Goal: Transaction & Acquisition: Purchase product/service

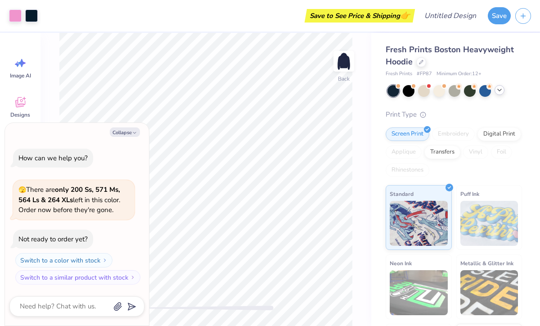
click at [501, 88] on icon at bounding box center [499, 89] width 7 height 7
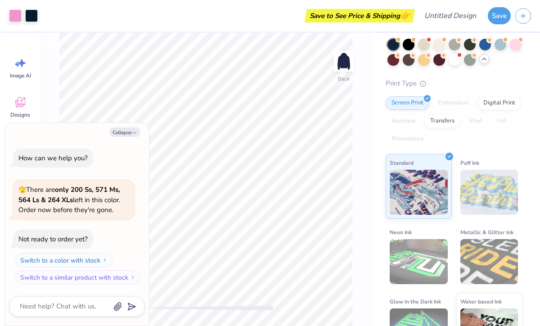
scroll to position [50, 0]
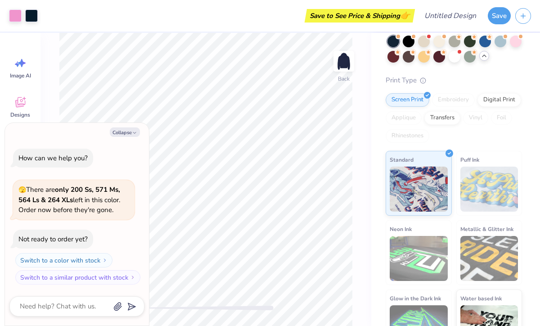
click at [519, 74] on div "Fresh Prints Boston Heavyweight Hoodie Fresh Prints # FP87 Minimum Order: 12 + …" at bounding box center [454, 174] width 136 height 360
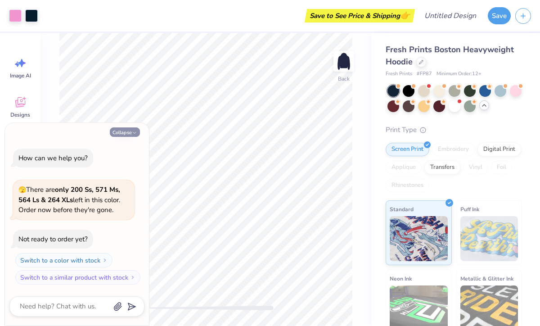
click at [122, 133] on button "Collapse" at bounding box center [125, 131] width 30 height 9
type textarea "x"
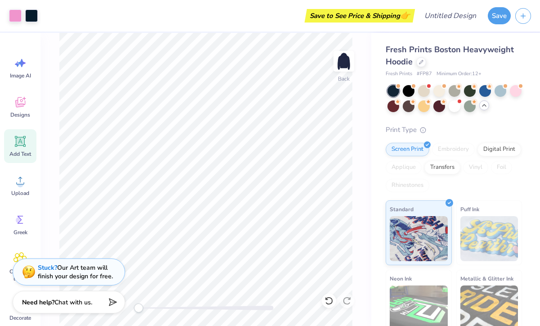
click at [18, 148] on div "Add Text" at bounding box center [20, 146] width 32 height 34
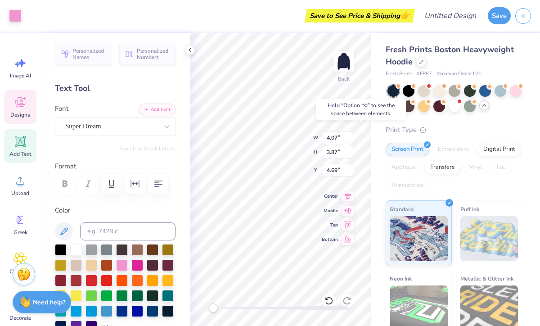
type input "0.55"
type input "1.96"
type input "5.73"
type input "1.65"
type input "3.50"
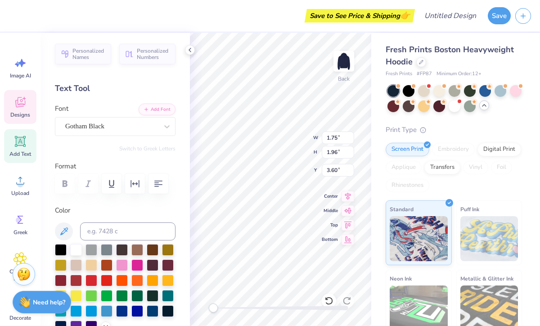
type textarea "C"
type input "1.59"
type input "3.50"
type textarea "h"
type textarea "H"
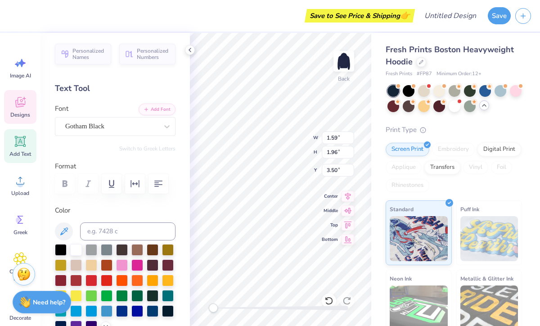
type input "1.72"
type input "3.20"
type textarea "i"
type textarea "I"
type input "2.19"
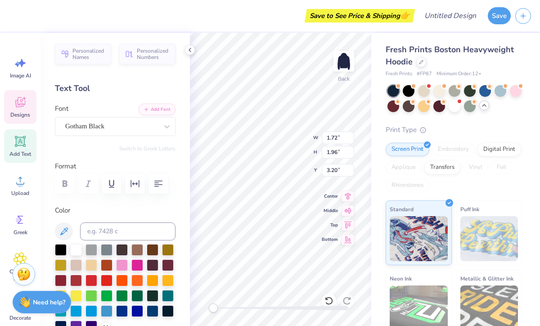
type input "1.97"
type input "3.00"
type textarea "o"
type textarea "O"
type input "1.78"
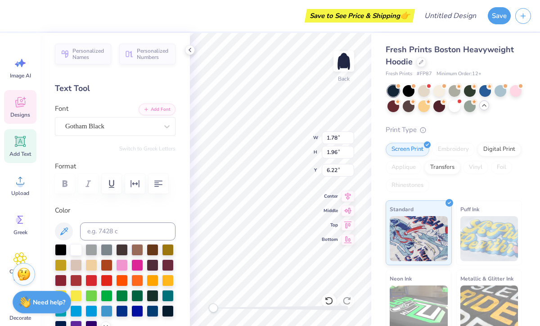
type input "6.22"
type textarea "M"
type input "0.55"
type input "5.73"
type textarea "E"
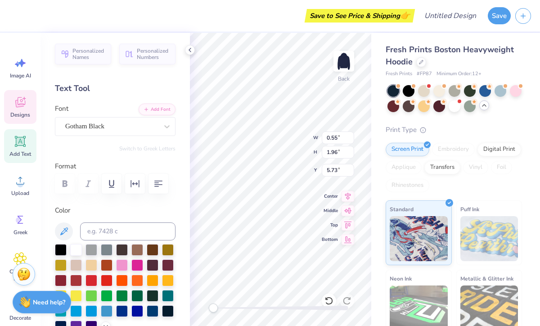
type input "2.11"
type input "2.04"
type input "5.98"
type input "1.88"
type input "3.46"
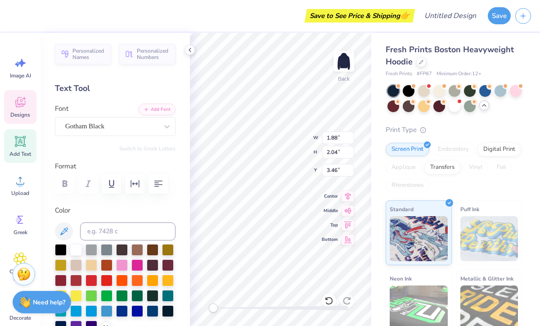
type input "1.78"
type input "1.96"
type input "3.50"
type input "0.55"
type input "3.20"
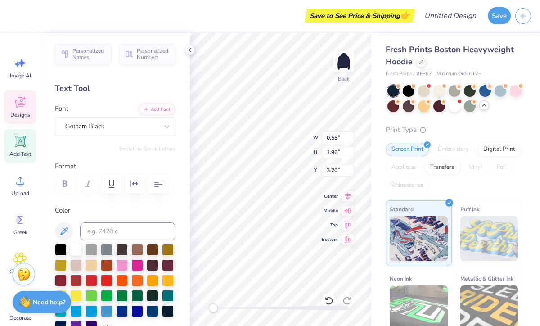
type input "1.78"
type input "3.00"
type input "1.88"
type input "2.04"
type input "3.46"
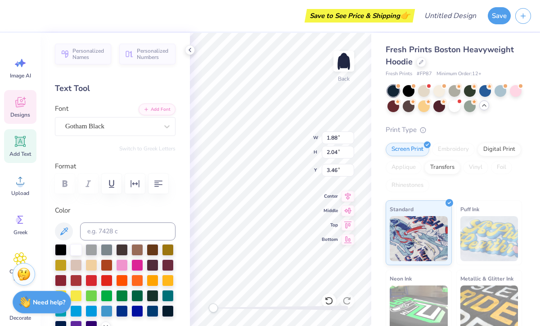
type input "1.78"
type input "1.96"
type input "3.00"
type input "1.88"
type input "2.04"
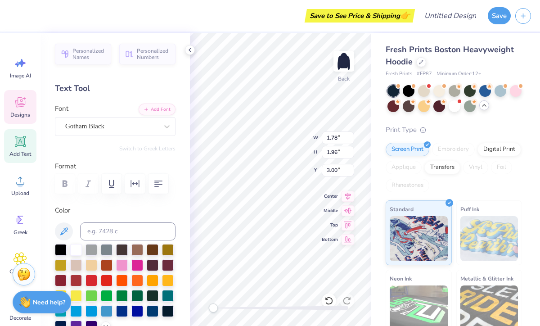
type input "3.46"
type input "0.55"
type input "1.96"
type input "4.07"
type input "3.87"
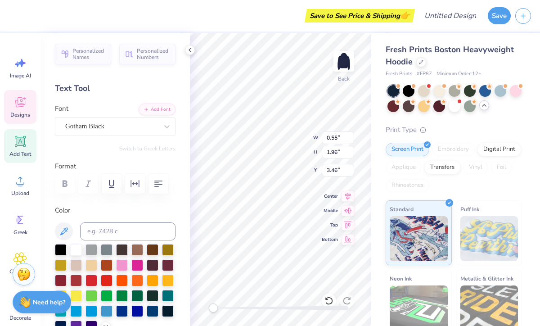
type input "4.82"
type input "1.85"
type input "0.59"
type input "6.56"
type textarea "1895"
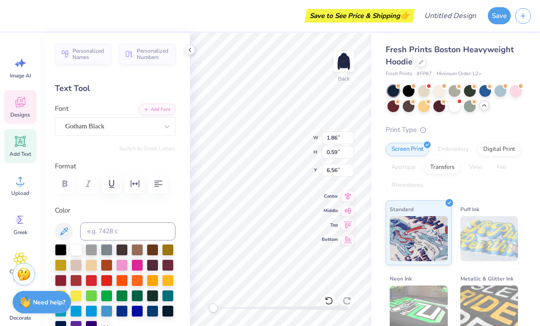
type input "2.11"
type input "2.04"
type input "5.73"
type input "2.08"
type input "1.96"
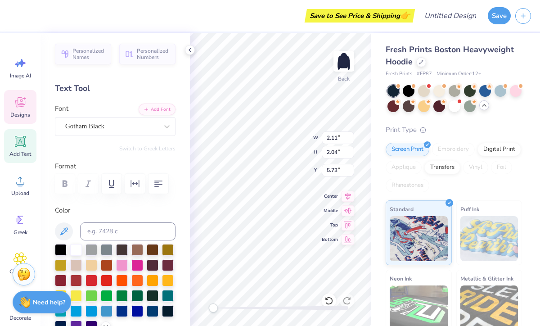
type input "6.17"
type input "2.11"
type input "2.04"
type input "5.73"
type input "1.59"
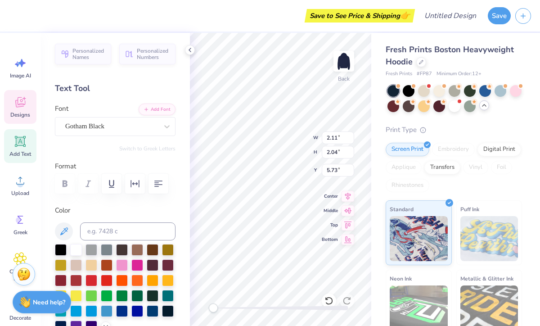
type input "1.96"
type input "1.78"
type input "9.96"
type textarea "G"
type input "1.86"
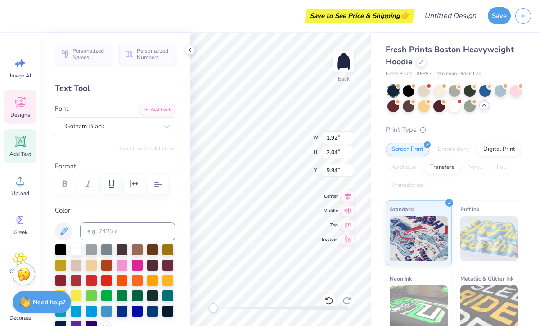
type input "0.59"
type input "4.96"
type input "4.07"
type input "3.87"
type input "3.00"
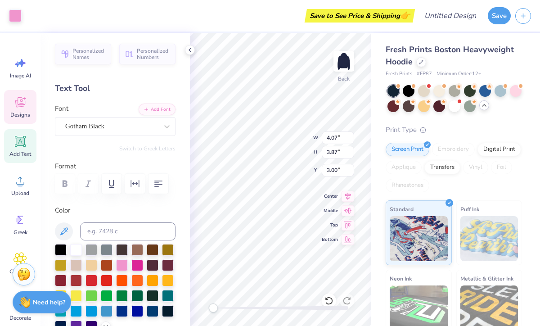
type input "1.86"
type input "0.59"
type input "4.96"
type input "1.92"
type input "2.04"
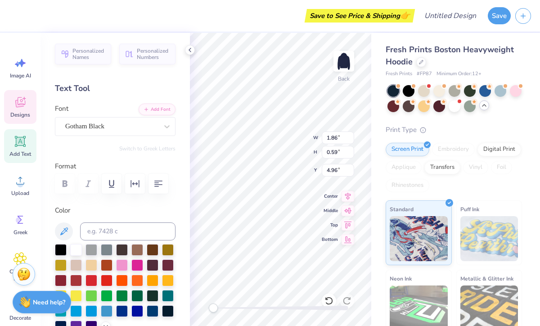
type input "6.75"
type textarea "A"
type input "3.00"
type input "1.92"
type input "2.04"
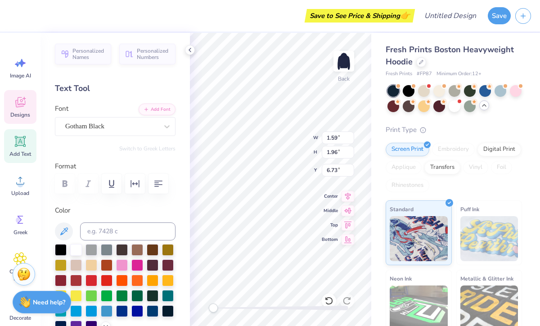
type input "7.71"
type input "2.19"
type input "1.97"
type input "7.33"
type input "4.07"
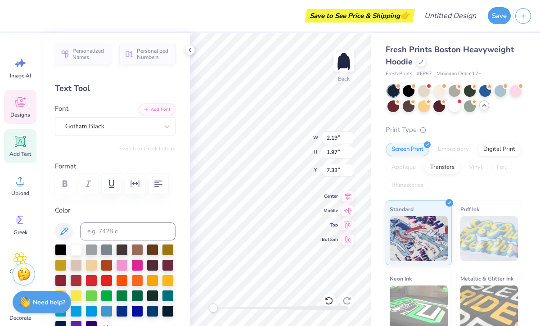
type input "3.87"
type input "3.00"
type input "1.86"
type input "0.59"
type input "4.93"
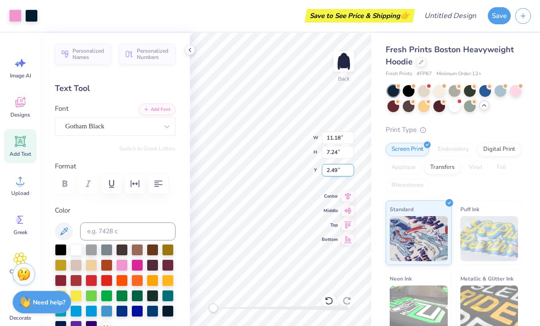
type input "3.00"
type input "2.19"
type input "1.97"
type input "7.26"
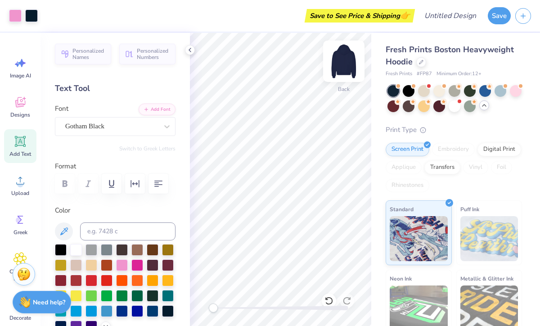
click at [341, 57] on img at bounding box center [344, 61] width 36 height 36
click at [151, 47] on span "Personalized Numbers" at bounding box center [153, 52] width 33 height 13
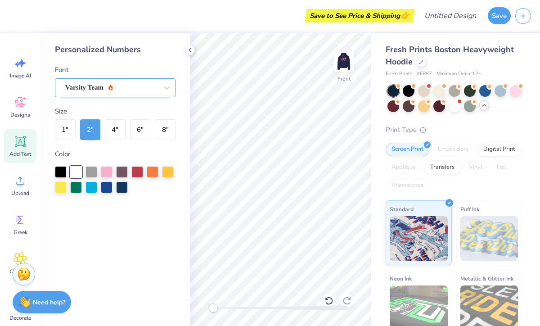
click at [107, 90] on div "Varsity Team" at bounding box center [111, 88] width 95 height 14
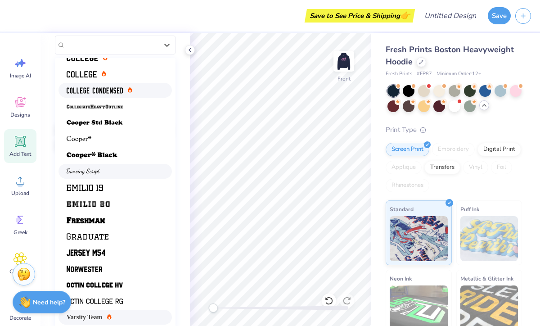
scroll to position [45, 0]
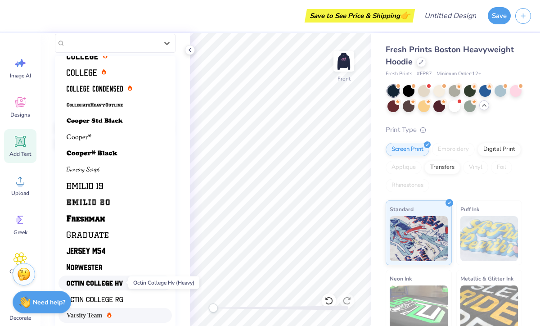
click at [98, 285] on img at bounding box center [95, 283] width 56 height 6
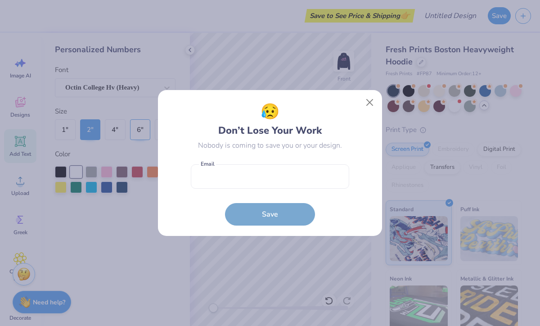
click at [141, 133] on div "😥 Don’t Lose Your Work Nobody is coming to save you or your design. Email is a …" at bounding box center [270, 163] width 540 height 326
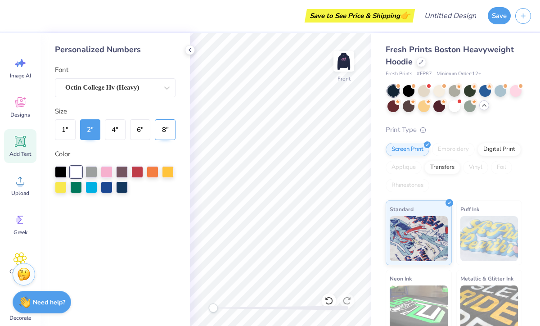
click at [167, 129] on button "8 "" at bounding box center [165, 129] width 21 height 21
click at [190, 50] on icon at bounding box center [189, 49] width 7 height 7
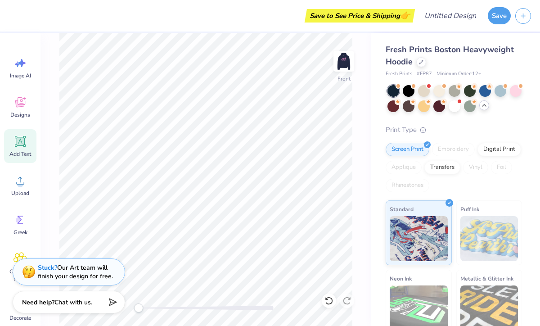
click at [15, 149] on div "Add Text" at bounding box center [20, 146] width 32 height 34
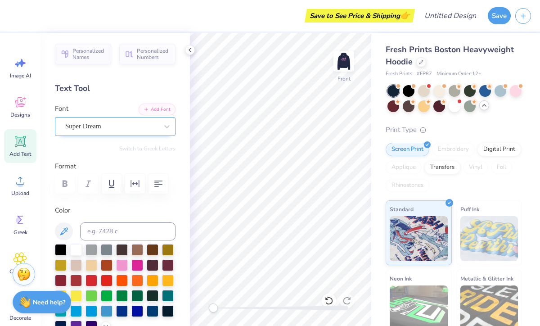
click at [97, 122] on div "Super Dream" at bounding box center [111, 126] width 95 height 14
click at [20, 141] on icon at bounding box center [20, 141] width 9 height 9
click at [99, 126] on div "Super Dream" at bounding box center [111, 126] width 95 height 14
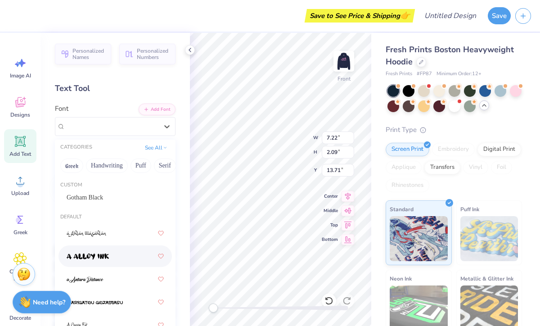
scroll to position [8, 0]
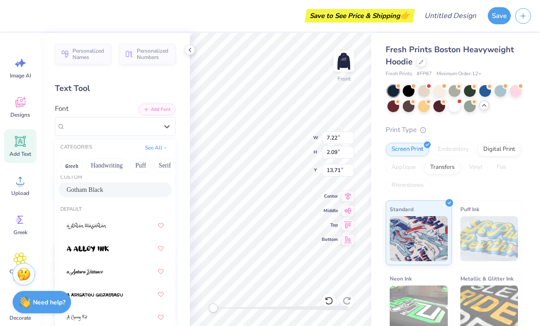
click at [94, 193] on span "Gotham Black" at bounding box center [85, 189] width 36 height 9
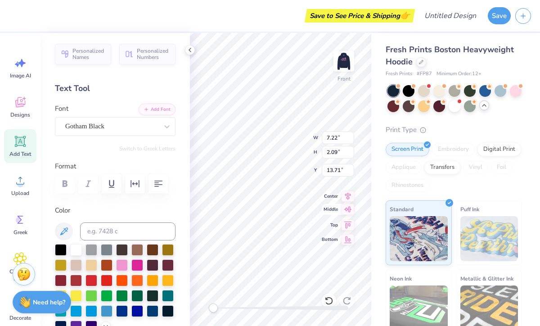
type textarea "T"
type textarea "95"
click at [125, 265] on div at bounding box center [122, 264] width 12 height 12
type input "8.61"
type input "5.20"
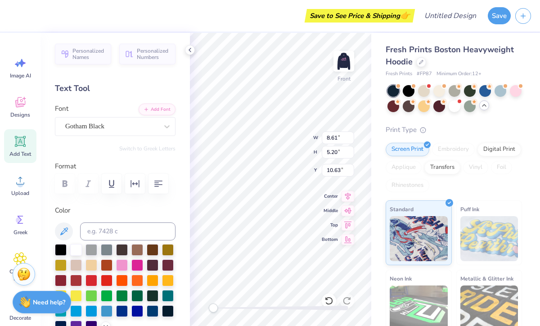
type input "10.63"
type input "12.78"
type input "7.71"
type input "7.88"
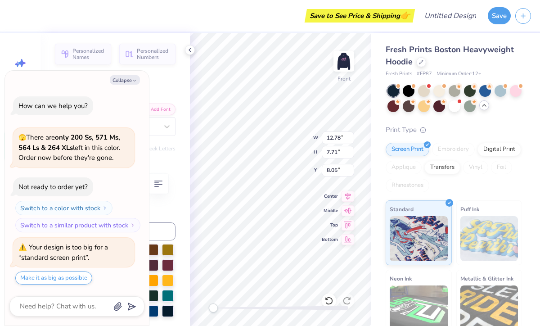
type textarea "x"
type input "12.46"
type input "7.52"
type input "8.54"
click at [125, 78] on button "Collapse" at bounding box center [125, 79] width 30 height 9
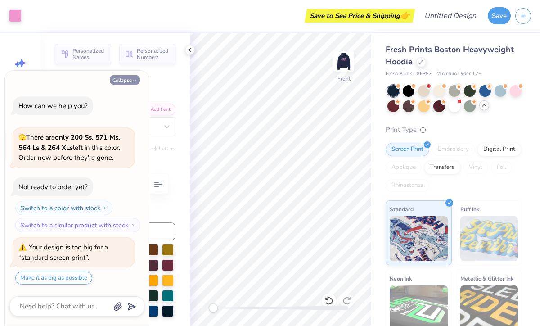
type textarea "x"
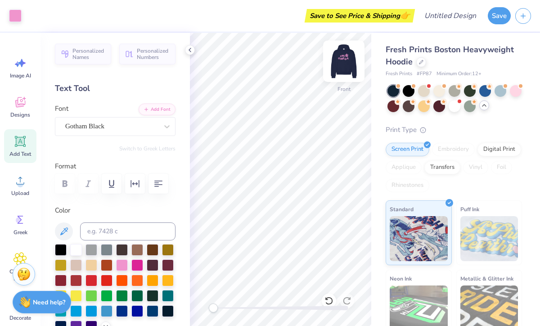
click at [343, 61] on img at bounding box center [344, 61] width 36 height 36
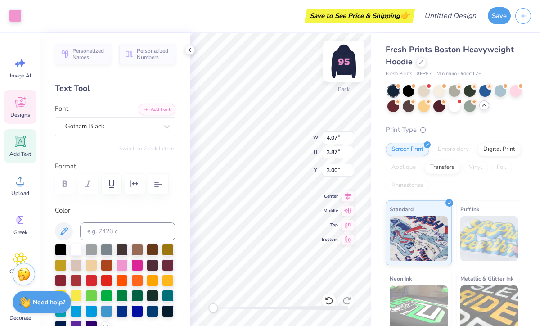
click at [355, 60] on img at bounding box center [344, 61] width 36 height 36
type input "4.16"
type input "3.96"
type input "5.04"
type input "2.72"
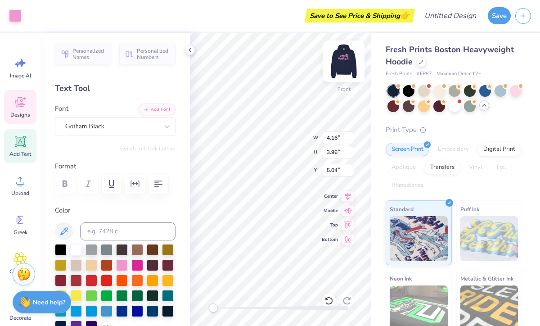
type input "2.59"
type input "16.44"
click at [375, 247] on div "Fresh Prints Boston Heavyweight Hoodie Fresh Prints # FP87 Minimum Order: 12 + …" at bounding box center [455, 218] width 169 height 371
click at [348, 60] on img at bounding box center [344, 61] width 36 height 36
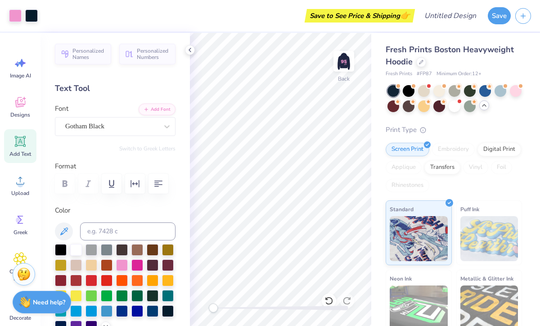
click at [348, 60] on img at bounding box center [344, 61] width 18 height 18
click at [348, 60] on img at bounding box center [344, 61] width 36 height 36
click at [348, 60] on img at bounding box center [344, 61] width 18 height 18
click at [188, 48] on icon at bounding box center [189, 49] width 7 height 7
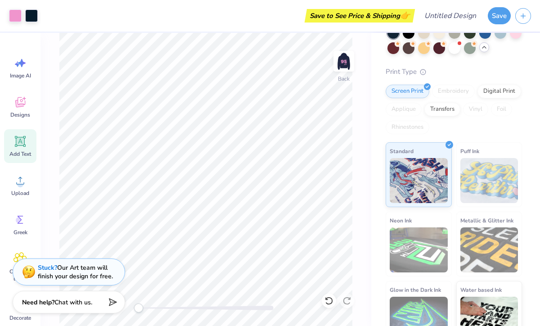
scroll to position [78, 0]
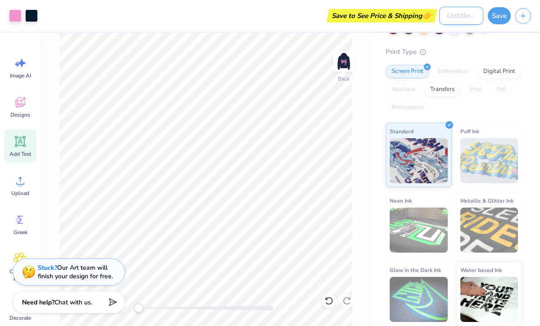
click at [473, 14] on input "Design Title" at bounding box center [461, 16] width 44 height 18
type input "BIG LITTLE"
click at [505, 17] on button "Save" at bounding box center [499, 14] width 23 height 17
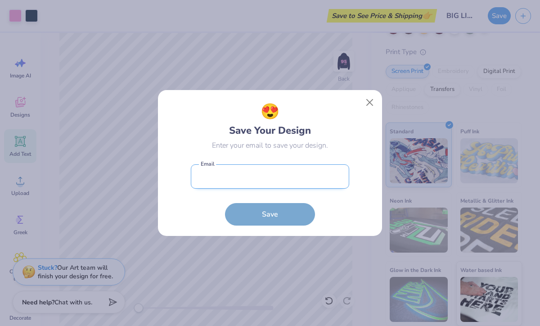
click at [232, 181] on input "email" at bounding box center [270, 176] width 158 height 25
type input "[PERSON_NAME][EMAIL_ADDRESS][PERSON_NAME][DOMAIN_NAME]"
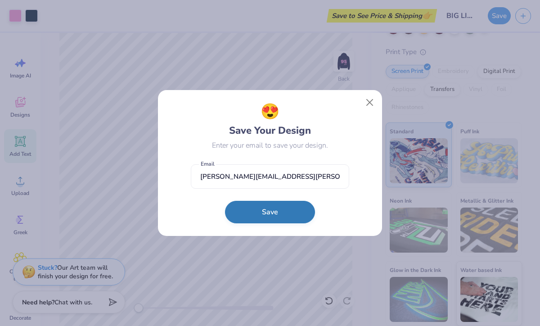
click at [265, 224] on form "[PERSON_NAME][EMAIL_ADDRESS][PERSON_NAME][DOMAIN_NAME] Email Save" at bounding box center [270, 193] width 158 height 66
click at [264, 211] on button "Save" at bounding box center [270, 212] width 90 height 23
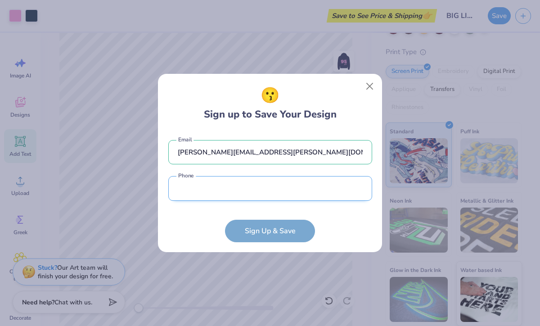
click at [240, 183] on input "tel" at bounding box center [270, 188] width 204 height 25
type input "[PHONE_NUMBER]"
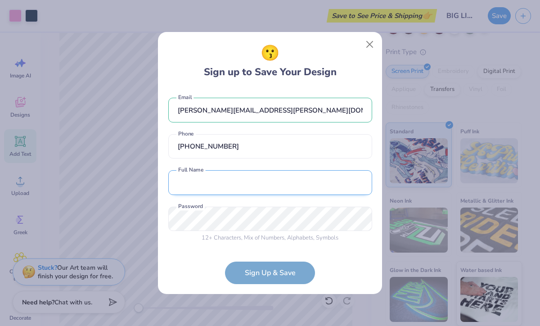
click at [228, 177] on input "text" at bounding box center [270, 182] width 204 height 25
type input "P"
type input "[PERSON_NAME]"
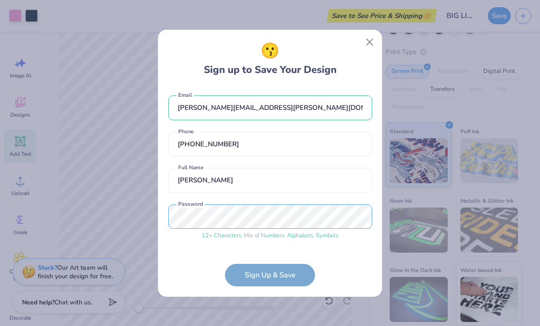
scroll to position [29, 0]
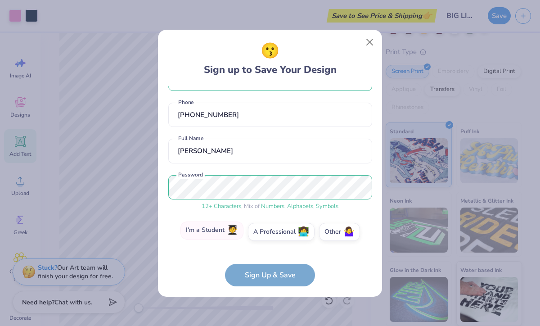
click at [211, 231] on label "I'm a Student 🧑‍🎓" at bounding box center [212, 231] width 63 height 18
click at [267, 260] on input "I'm a Student 🧑‍🎓" at bounding box center [270, 263] width 6 height 6
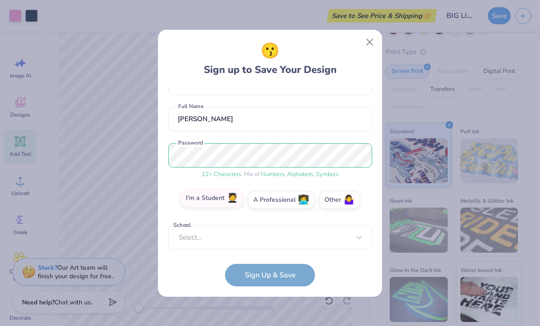
scroll to position [201, 0]
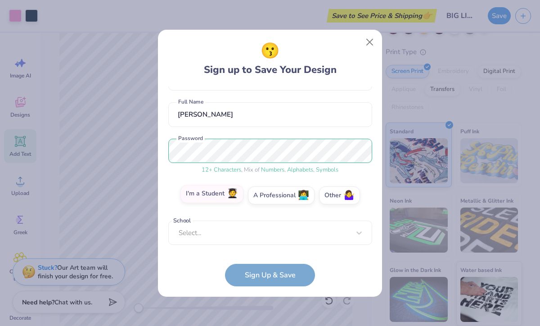
click at [211, 231] on div "Select..." at bounding box center [270, 233] width 204 height 25
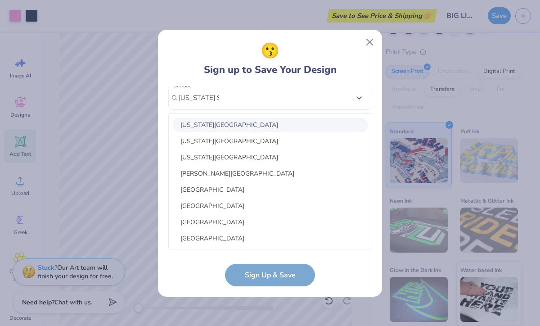
click at [217, 124] on div "[US_STATE][GEOGRAPHIC_DATA]" at bounding box center [270, 125] width 196 height 15
type input "[US_STATE] State"
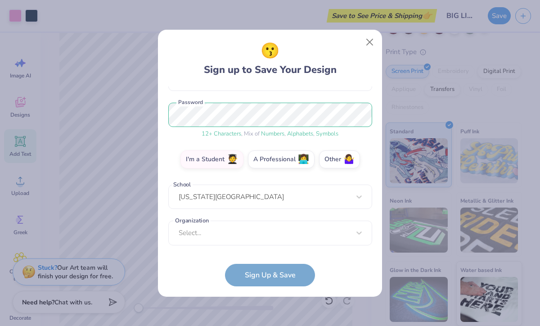
scroll to position [102, 0]
click at [245, 238] on div "Select..." at bounding box center [270, 232] width 204 height 25
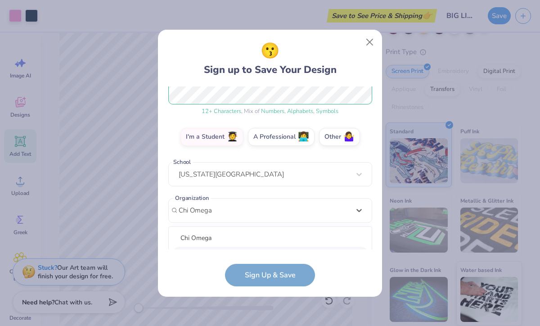
scroll to position [237, 0]
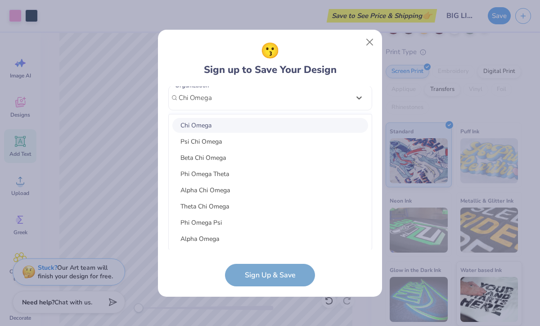
click at [196, 124] on div "Chi Omega" at bounding box center [270, 125] width 196 height 15
type input "Chi Omega"
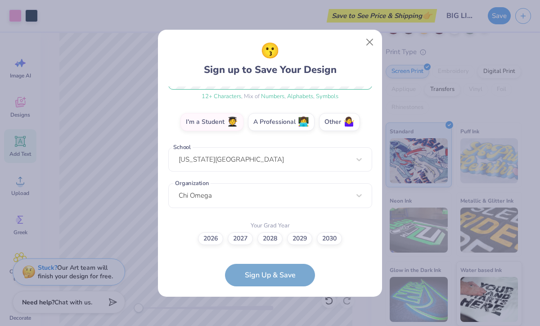
scroll to position [139, 0]
click at [273, 238] on label "2028" at bounding box center [270, 237] width 25 height 13
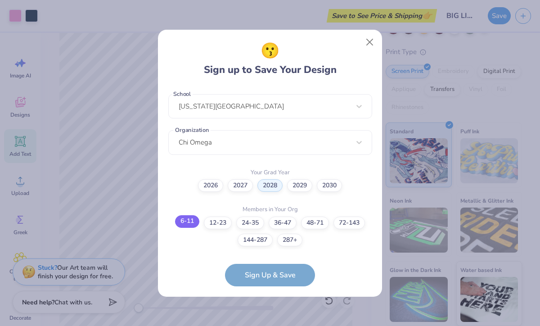
click at [183, 225] on label "6-11" at bounding box center [187, 221] width 24 height 13
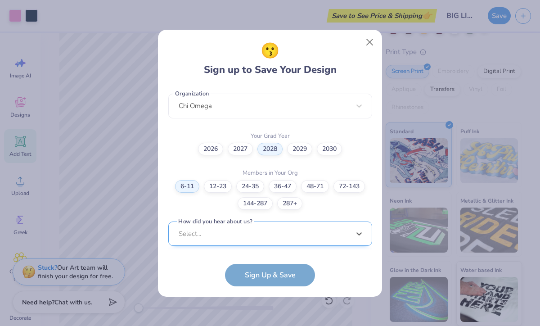
scroll to position [364, 0]
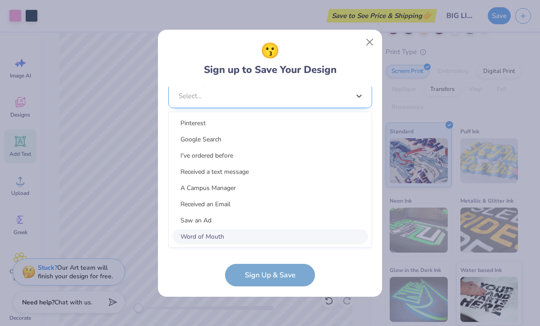
click at [239, 232] on div "option Word of Mouth focused, 8 of 15. 15 results available. Use Up and Down to…" at bounding box center [270, 166] width 204 height 164
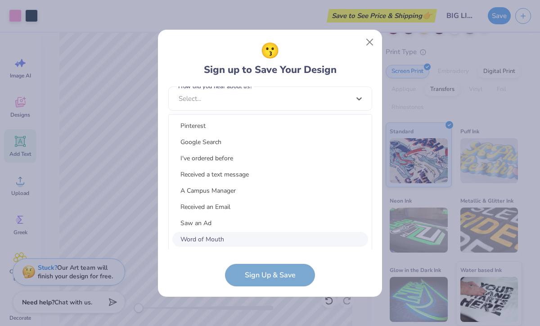
click at [221, 244] on div "Word of Mouth" at bounding box center [270, 239] width 196 height 15
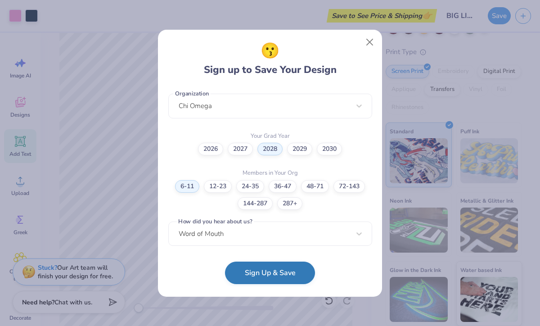
click at [264, 279] on button "Sign Up & Save" at bounding box center [270, 273] width 90 height 23
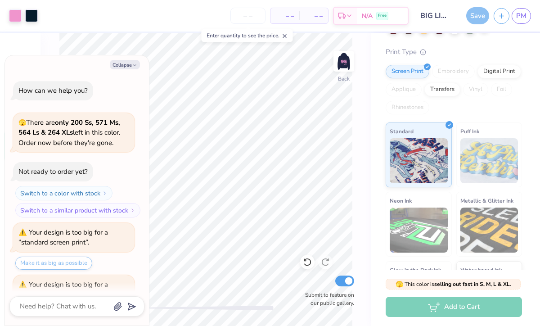
scroll to position [37, 0]
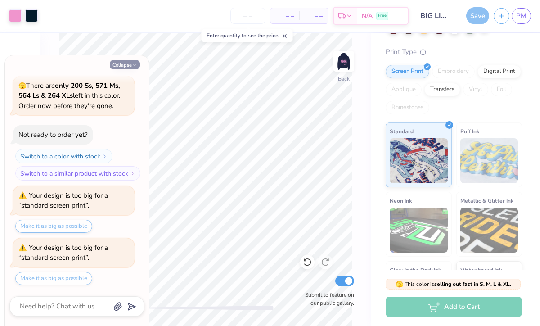
click at [125, 63] on button "Collapse" at bounding box center [125, 64] width 30 height 9
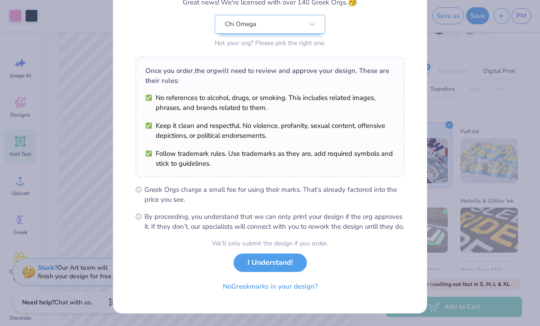
scroll to position [95, 0]
click at [279, 267] on button "I Understand!" at bounding box center [270, 260] width 73 height 18
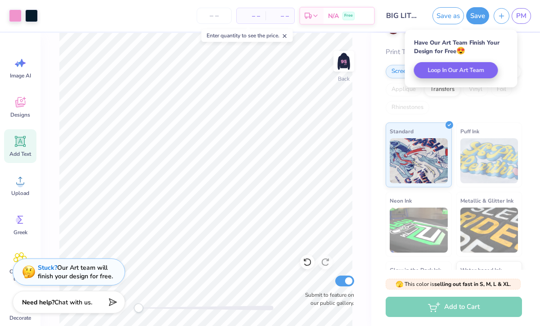
scroll to position [0, 0]
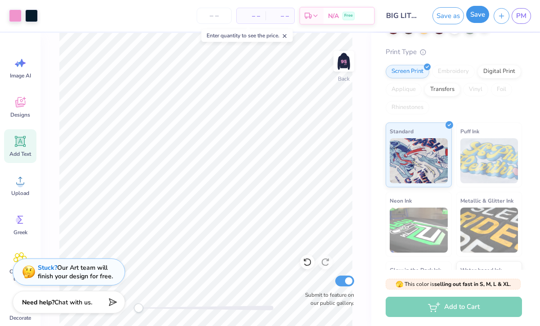
click at [480, 15] on button "Save" at bounding box center [477, 14] width 23 height 17
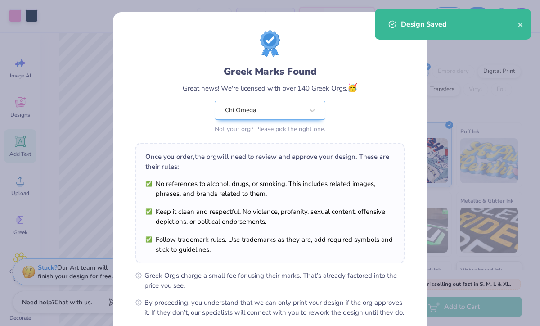
click at [447, 302] on div "Greek Marks Found Great news! We're licensed with over 140 Greek Orgs. 🥳 Chi Om…" at bounding box center [270, 163] width 540 height 326
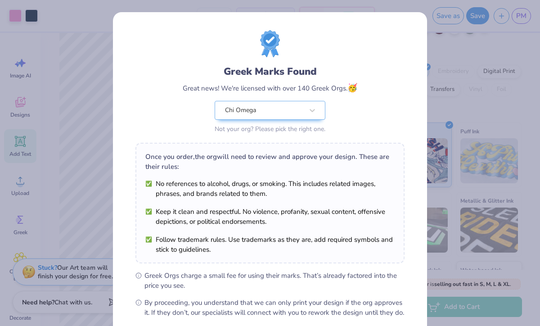
scroll to position [95, 0]
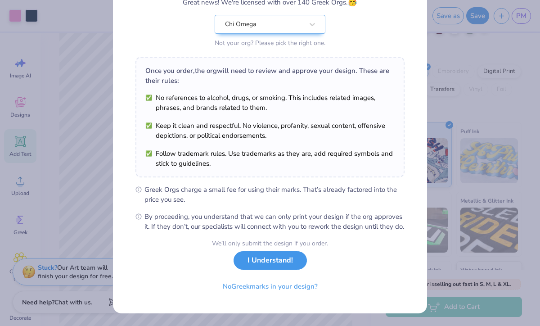
click at [267, 266] on button "I Understand!" at bounding box center [270, 260] width 73 height 18
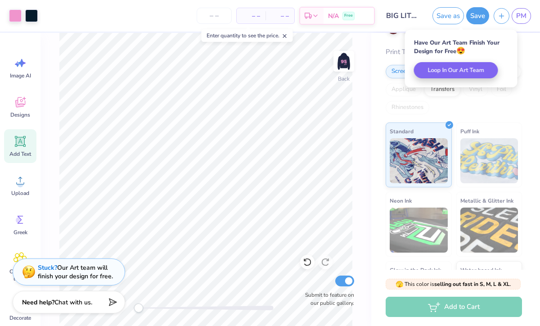
scroll to position [0, 0]
click at [449, 306] on div "Add to Cart" at bounding box center [454, 307] width 136 height 20
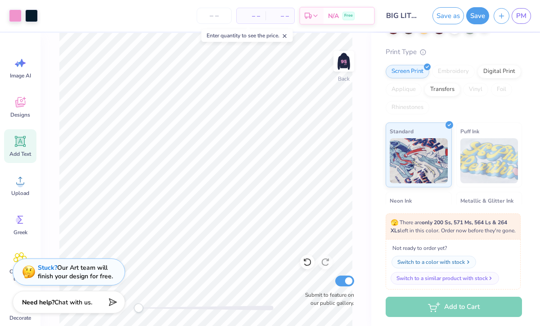
click at [453, 266] on div "Switch to a color with stock" at bounding box center [432, 262] width 68 height 8
click at [461, 266] on div "Switch to a color with stock" at bounding box center [432, 262] width 68 height 8
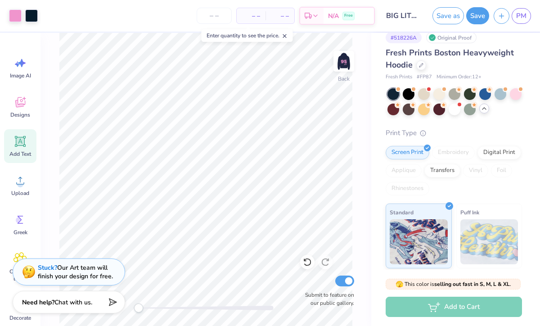
scroll to position [4, 0]
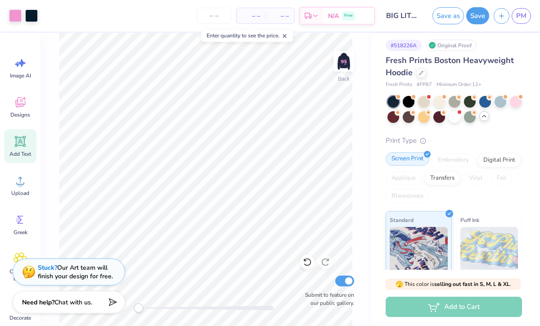
click at [399, 163] on div "Screen Print" at bounding box center [408, 159] width 44 height 14
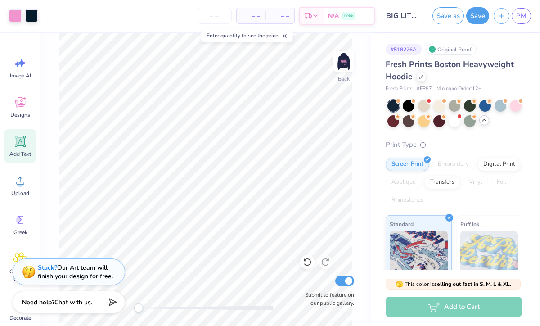
click at [439, 303] on div "Add to Cart" at bounding box center [454, 307] width 136 height 20
click at [435, 301] on div "Add to Cart" at bounding box center [454, 307] width 136 height 20
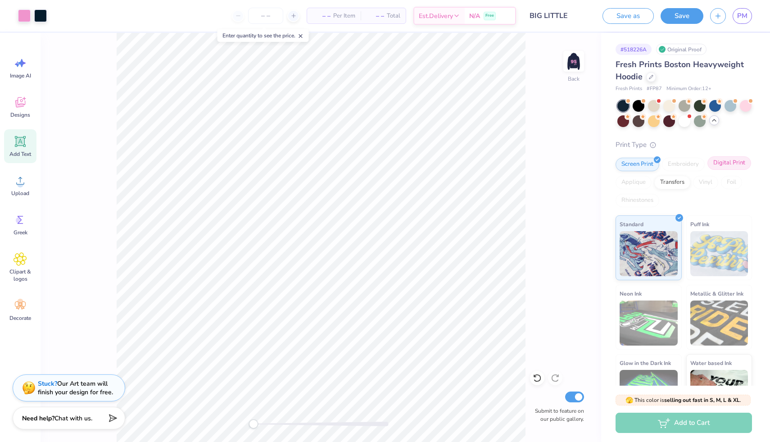
click at [540, 164] on div "Digital Print" at bounding box center [729, 163] width 44 height 14
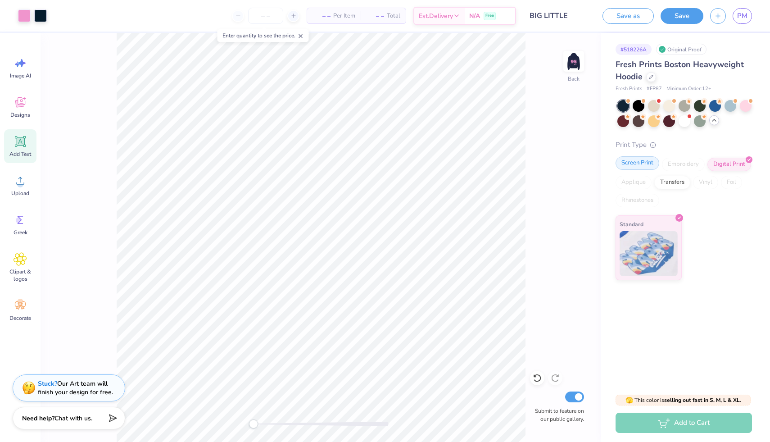
click at [540, 165] on div "Screen Print" at bounding box center [638, 163] width 44 height 14
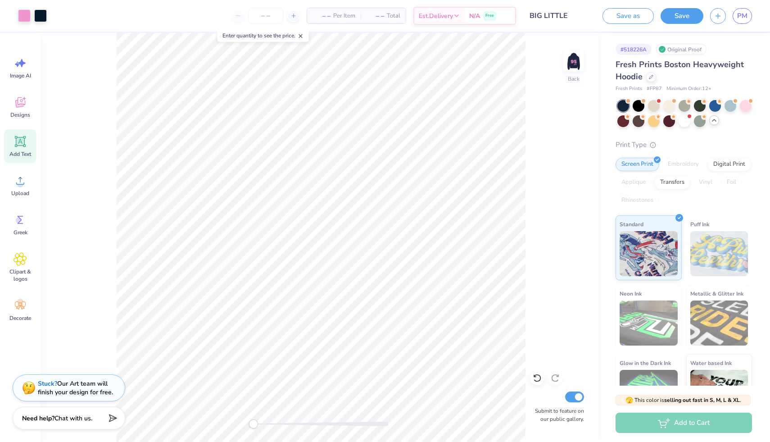
click at [540, 119] on icon at bounding box center [714, 120] width 7 height 7
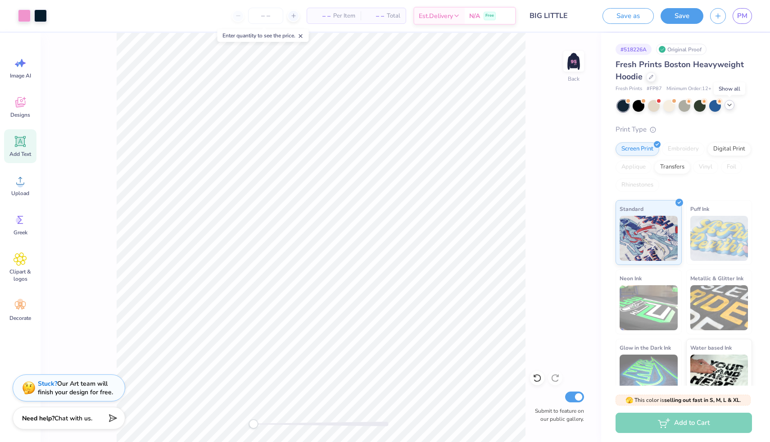
click at [540, 107] on icon at bounding box center [729, 104] width 7 height 7
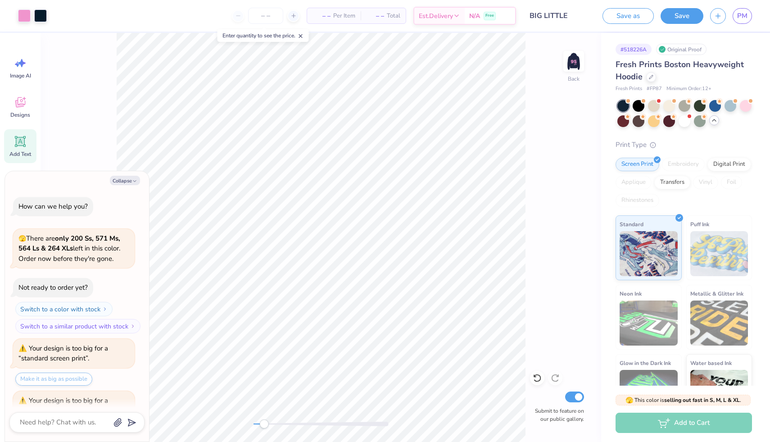
scroll to position [92, 0]
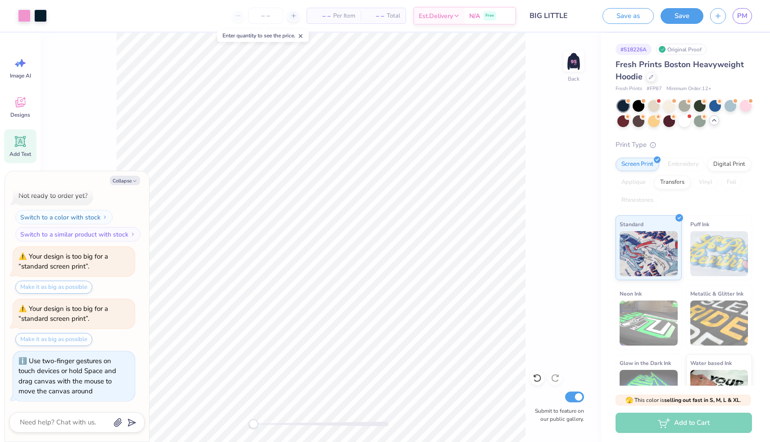
click at [207, 326] on div "Back Submit to feature on our public gallery." at bounding box center [321, 237] width 561 height 409
click at [540, 104] on div at bounding box center [715, 105] width 12 height 12
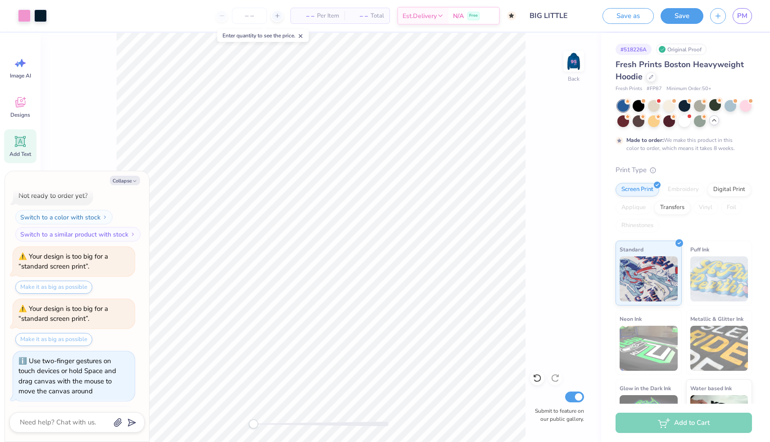
scroll to position [222, 0]
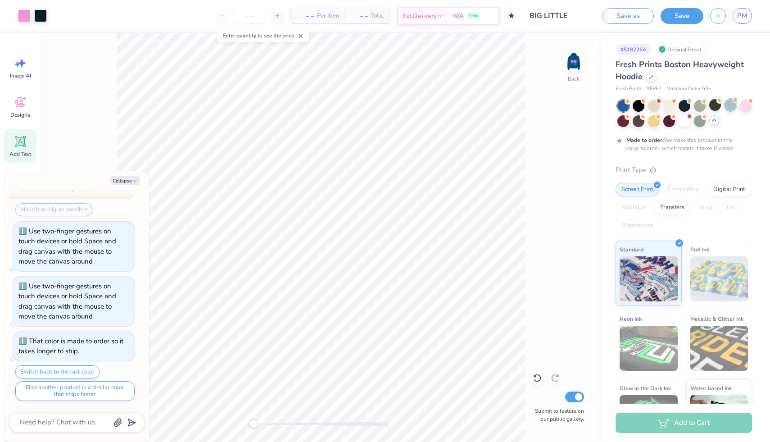
click at [540, 102] on div at bounding box center [731, 105] width 12 height 12
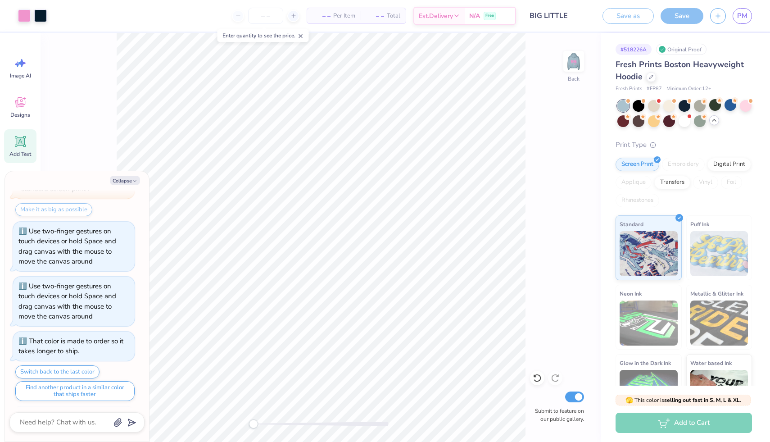
scroll to position [439, 0]
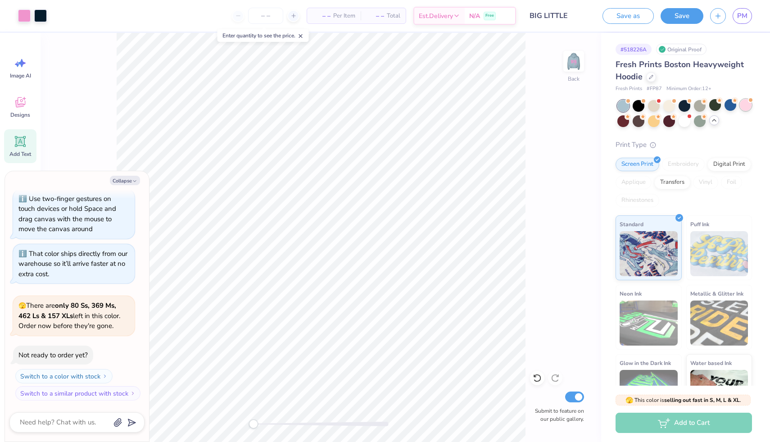
click at [540, 108] on div at bounding box center [746, 105] width 12 height 12
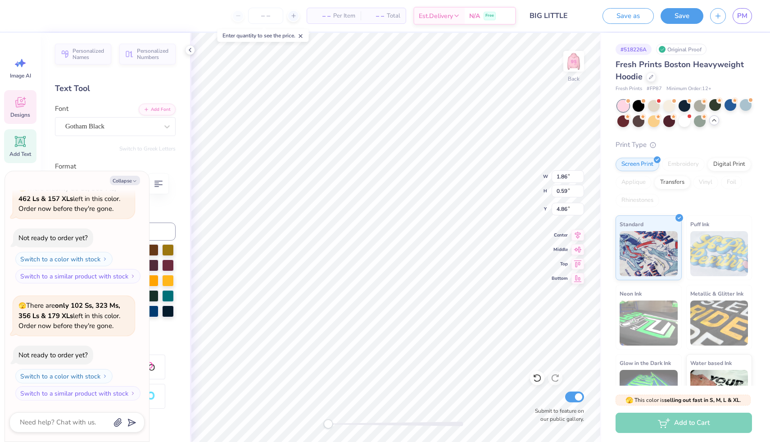
scroll to position [0, 0]
click at [157, 160] on div "Personalized Names Personalized Numbers Text Tool Add Font Font Gotham Black Sw…" at bounding box center [115, 237] width 149 height 409
click at [131, 179] on button "Collapse" at bounding box center [125, 180] width 30 height 9
type textarea "x"
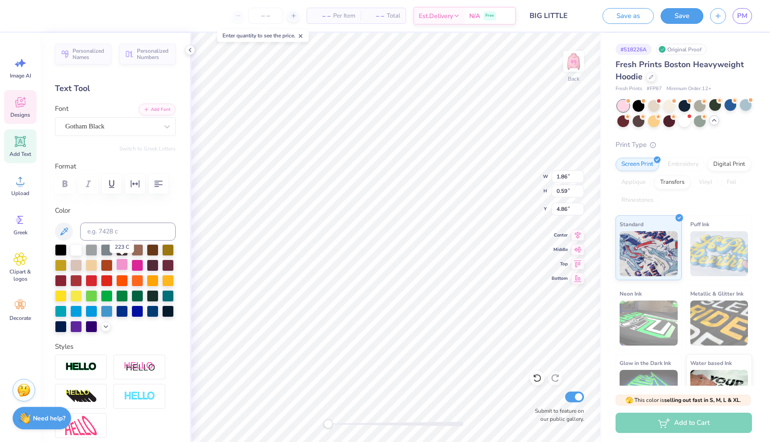
click at [124, 263] on div at bounding box center [122, 264] width 12 height 12
click at [135, 263] on div at bounding box center [137, 264] width 12 height 12
click at [106, 229] on input at bounding box center [127, 231] width 95 height 18
click at [124, 222] on input "FP87" at bounding box center [127, 231] width 95 height 18
type input "#FP87"
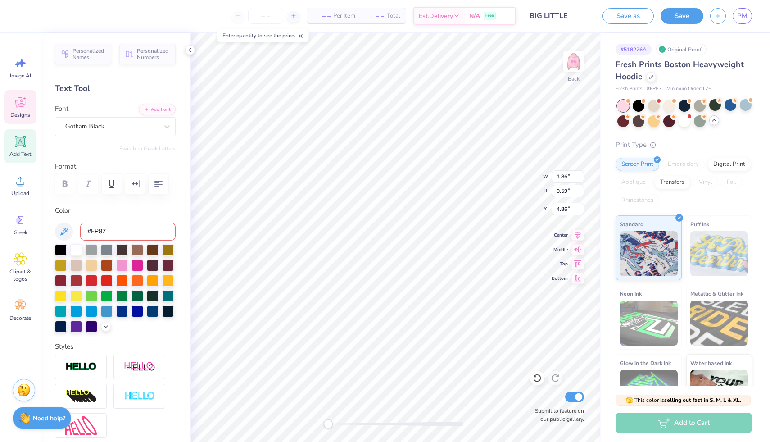
click at [94, 218] on div "Color #FP87" at bounding box center [115, 268] width 121 height 127
drag, startPoint x: 112, startPoint y: 235, endPoint x: 79, endPoint y: 234, distance: 32.4
click at [78, 234] on div "#FP87" at bounding box center [115, 231] width 121 height 18
click at [108, 324] on icon at bounding box center [105, 325] width 7 height 7
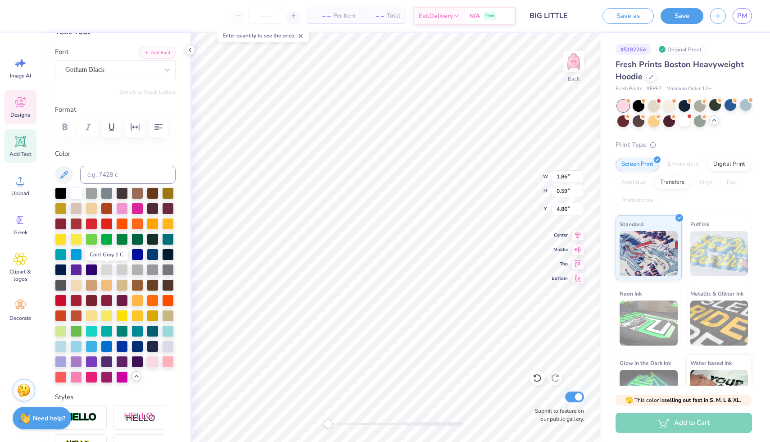
scroll to position [57, 0]
click at [156, 326] on div at bounding box center [153, 360] width 12 height 12
click at [158, 147] on div "Personalized Names Personalized Numbers Text Tool Add Font Font Gotham Black Sw…" at bounding box center [115, 237] width 149 height 409
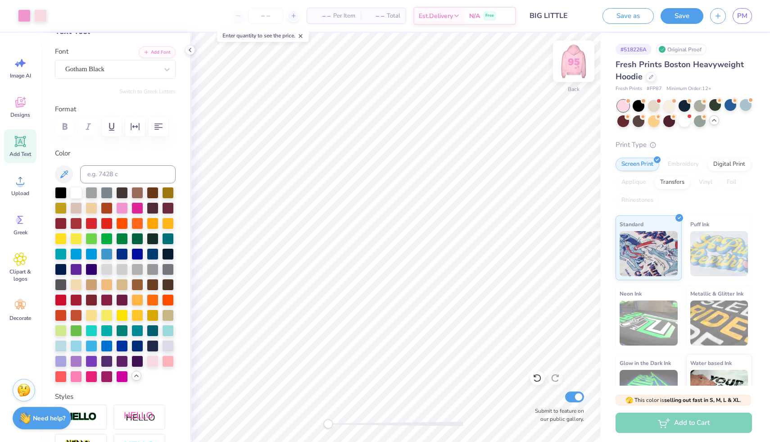
click at [540, 61] on img at bounding box center [574, 61] width 36 height 36
click at [540, 61] on img at bounding box center [574, 61] width 18 height 18
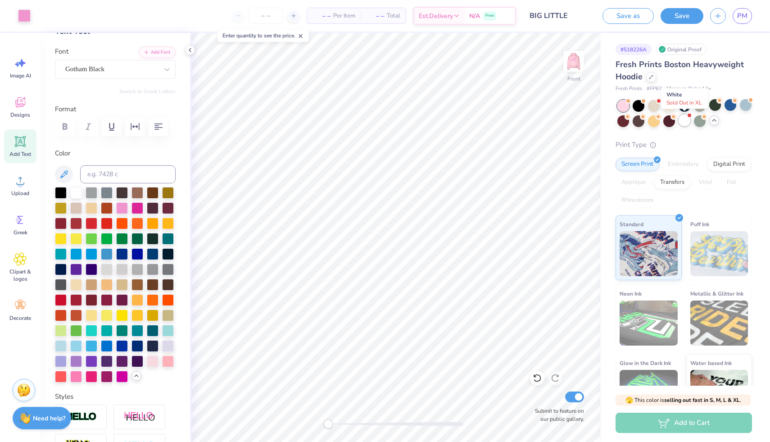
click at [540, 124] on div at bounding box center [685, 120] width 12 height 12
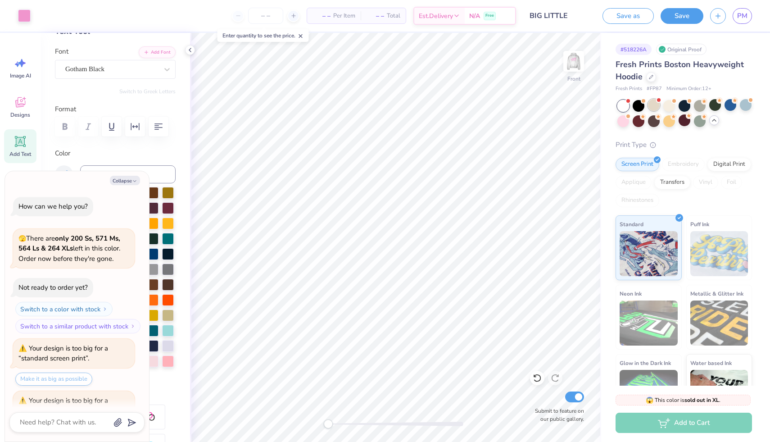
scroll to position [693, 0]
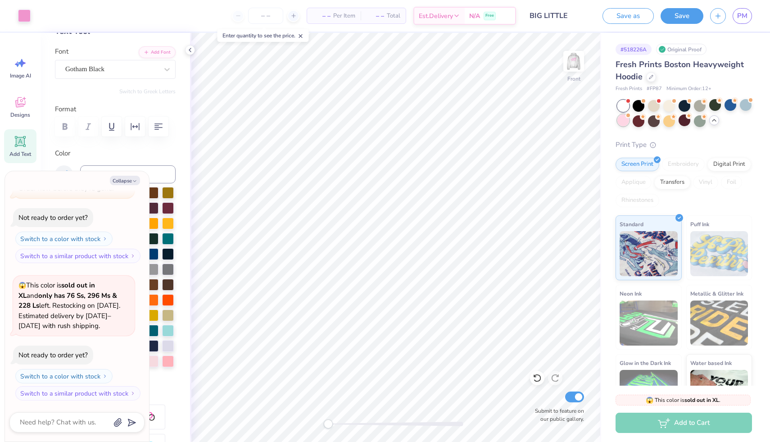
click at [540, 118] on div at bounding box center [623, 120] width 12 height 12
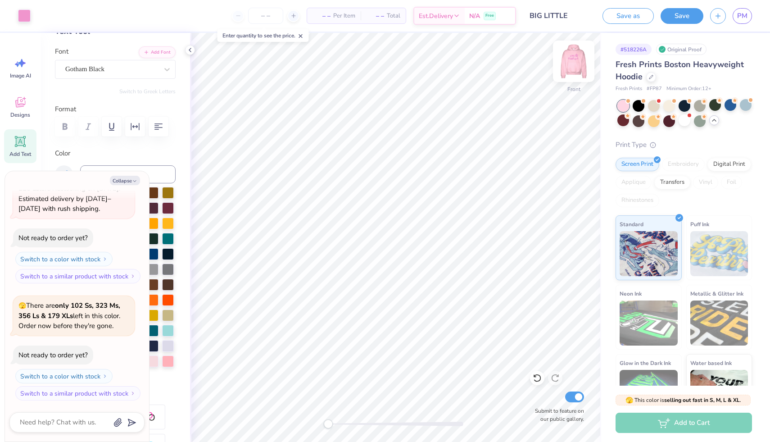
click at [540, 66] on img at bounding box center [574, 61] width 36 height 36
click at [189, 54] on div at bounding box center [190, 50] width 10 height 10
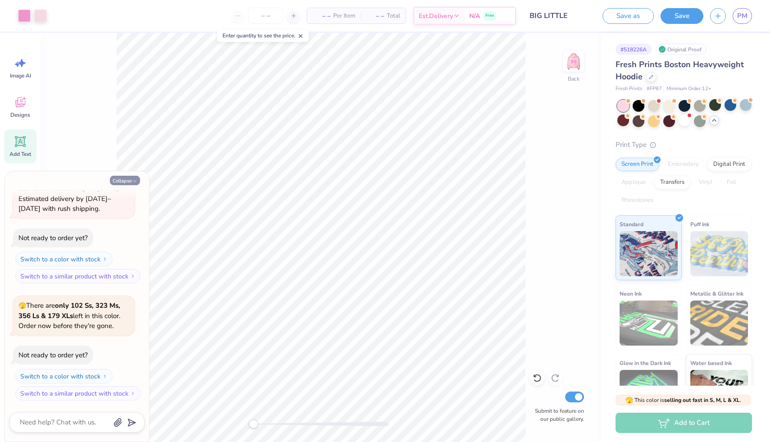
click at [127, 179] on button "Collapse" at bounding box center [125, 180] width 30 height 9
type textarea "x"
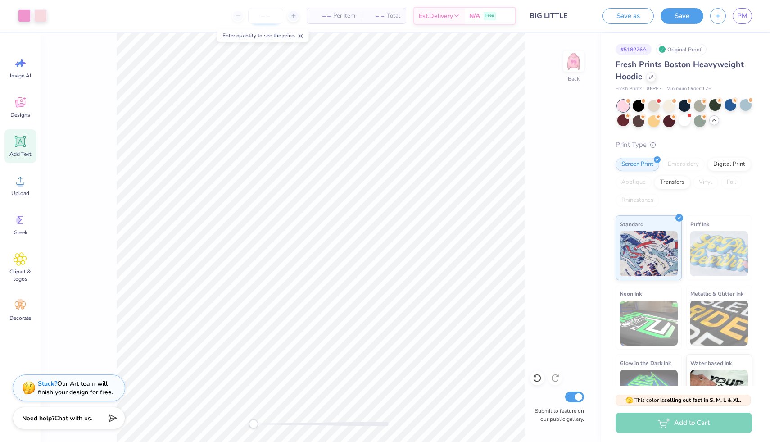
click at [265, 19] on input "number" at bounding box center [265, 16] width 35 height 16
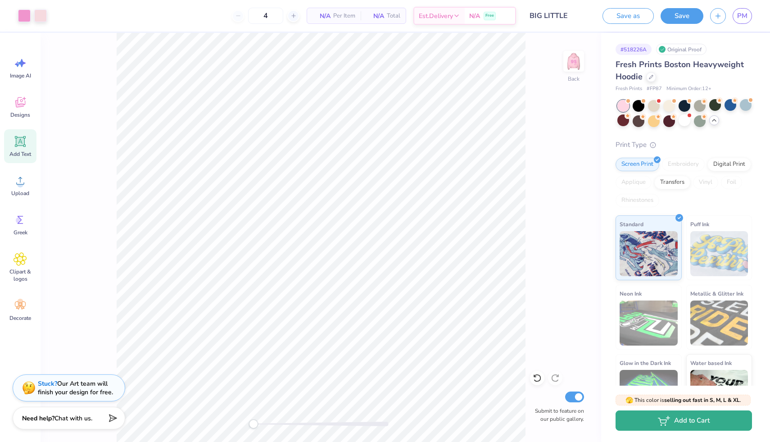
type input "12"
click at [540, 326] on button "Add to Cart" at bounding box center [684, 420] width 136 height 20
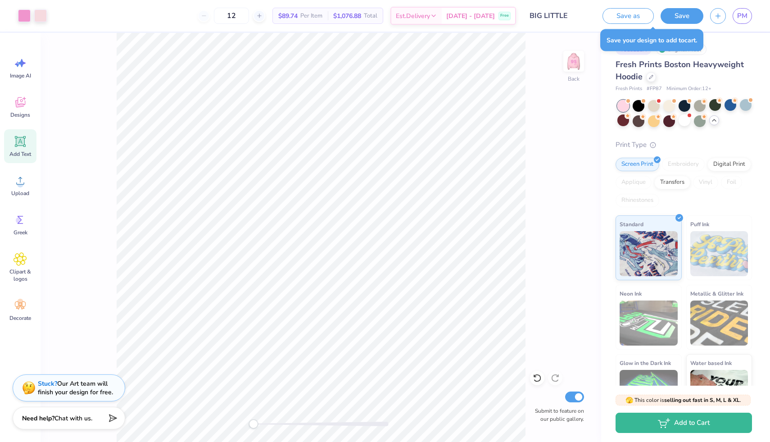
click at [540, 21] on div "PM" at bounding box center [742, 16] width 19 height 16
click at [540, 18] on link "PM" at bounding box center [742, 16] width 19 height 16
type textarea "x"
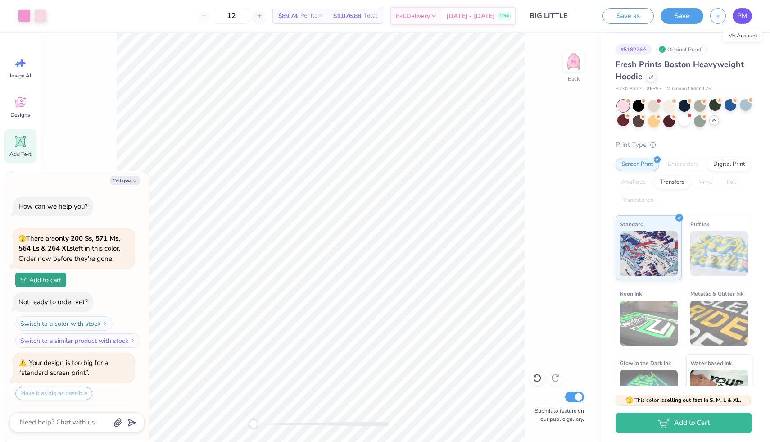
scroll to position [930, 0]
